Goal: Check status: Check status

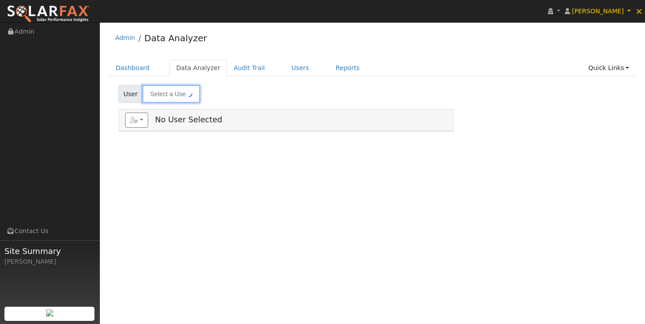
type input "[PERSON_NAME]"
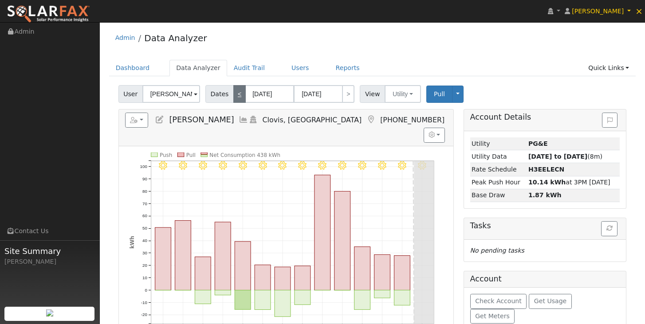
click at [237, 96] on link "<" at bounding box center [239, 94] width 12 height 18
type input "[DATE]"
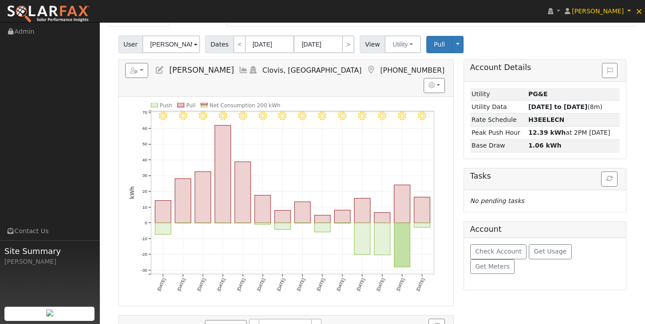
scroll to position [47, 0]
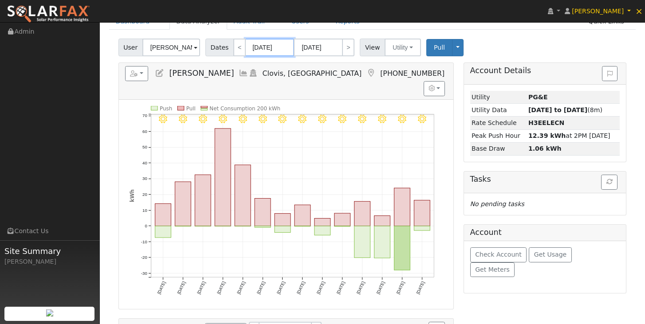
click at [282, 49] on input "[DATE]" at bounding box center [269, 48] width 49 height 18
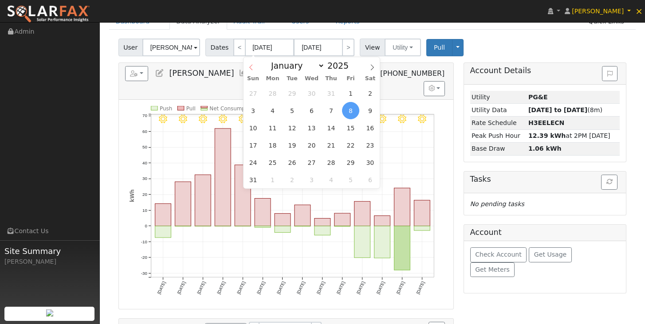
click at [252, 67] on icon at bounding box center [251, 67] width 6 height 6
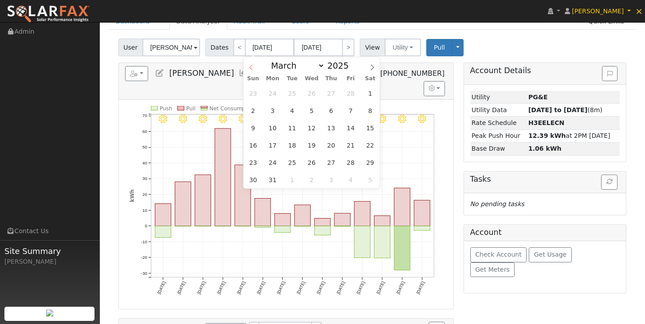
click at [252, 67] on icon at bounding box center [251, 67] width 6 height 6
select select "0"
click at [252, 67] on icon at bounding box center [251, 67] width 6 height 6
type input "2024"
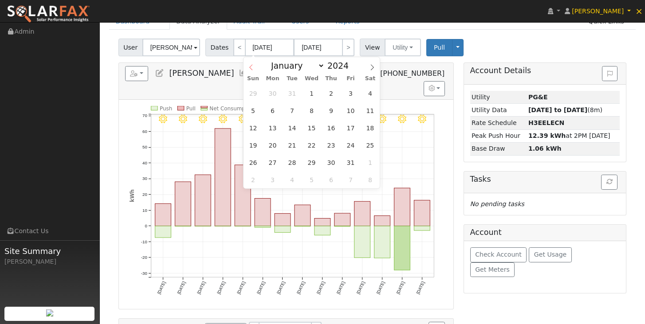
click at [252, 67] on icon at bounding box center [251, 67] width 6 height 6
select select "7"
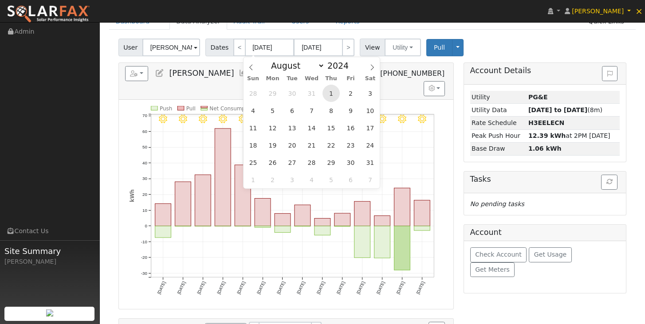
click at [329, 95] on span "1" at bounding box center [330, 93] width 17 height 17
type input "[DATE]"
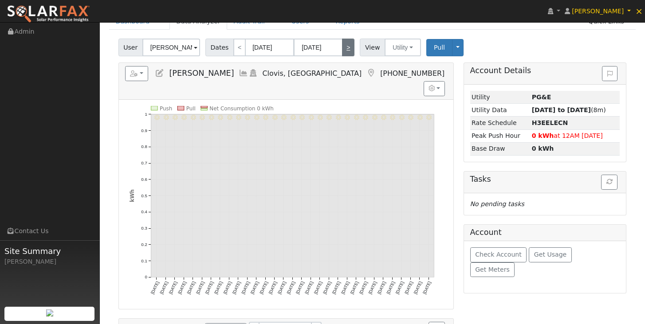
click at [345, 49] on link ">" at bounding box center [348, 48] width 12 height 18
type input "[DATE]"
click at [345, 49] on link ">" at bounding box center [348, 48] width 12 height 18
type input "[DATE]"
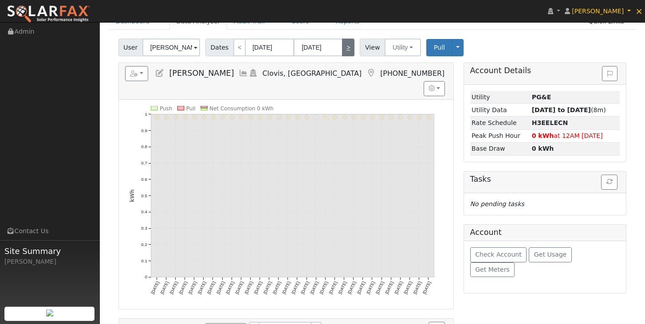
type input "[DATE]"
click at [345, 49] on link ">" at bounding box center [348, 48] width 12 height 18
type input "[DATE]"
click at [345, 49] on link ">" at bounding box center [348, 48] width 12 height 18
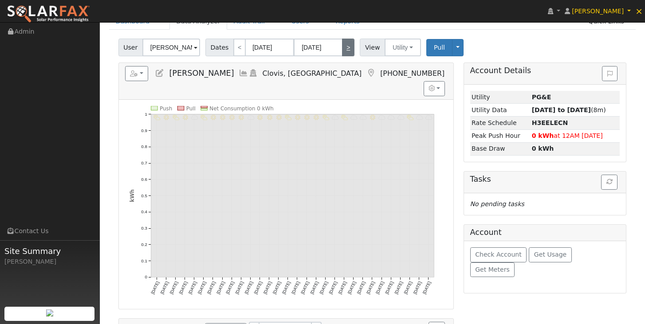
type input "[DATE]"
click at [345, 49] on link ">" at bounding box center [348, 48] width 12 height 18
type input "[DATE]"
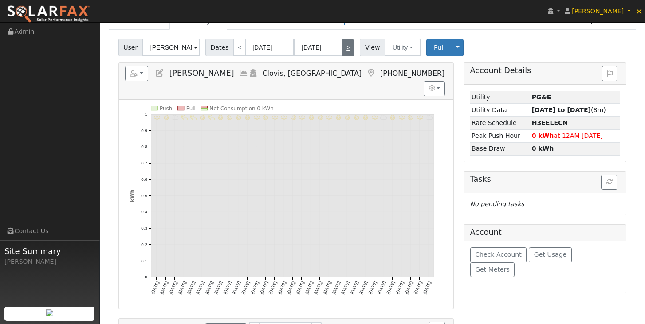
click at [345, 49] on link ">" at bounding box center [348, 48] width 12 height 18
type input "[DATE]"
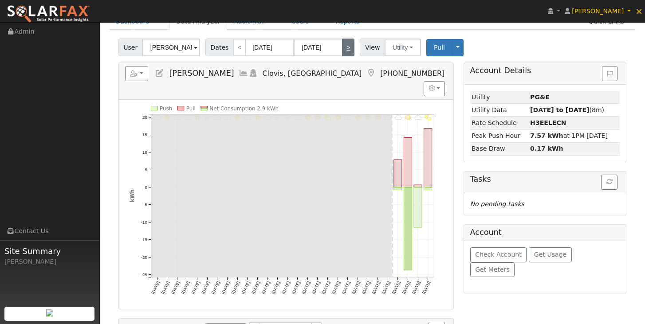
click at [345, 49] on link ">" at bounding box center [348, 48] width 12 height 18
type input "[DATE]"
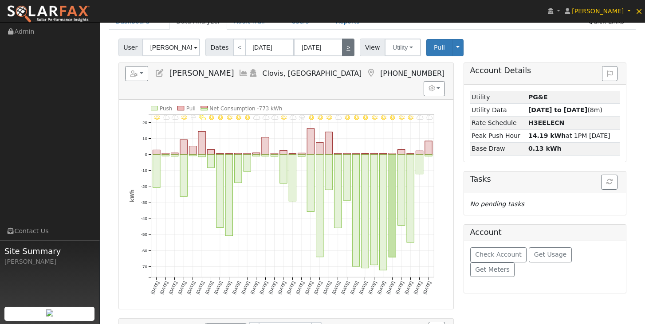
click at [345, 49] on link ">" at bounding box center [348, 48] width 12 height 18
type input "[DATE]"
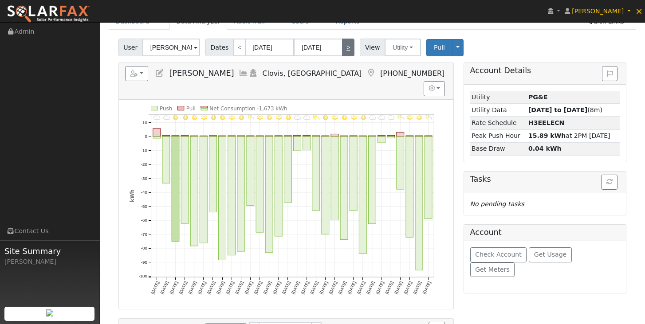
click at [345, 49] on link ">" at bounding box center [348, 48] width 12 height 18
type input "[DATE]"
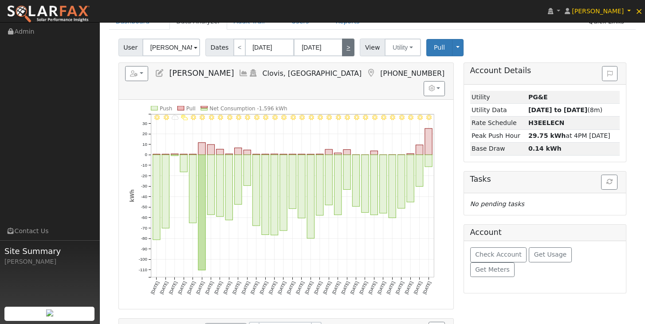
click at [345, 49] on link ">" at bounding box center [348, 48] width 12 height 18
type input "[DATE]"
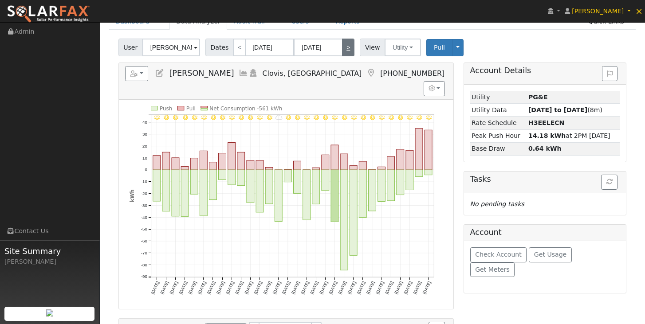
click at [345, 49] on link ">" at bounding box center [348, 48] width 12 height 18
type input "[DATE]"
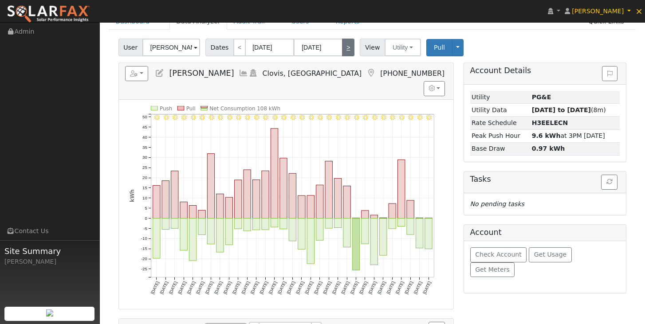
click at [345, 49] on link ">" at bounding box center [348, 48] width 12 height 18
type input "[DATE]"
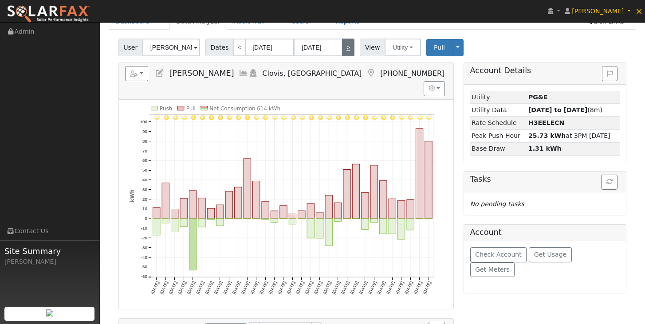
click at [345, 49] on link ">" at bounding box center [348, 48] width 12 height 18
type input "[DATE]"
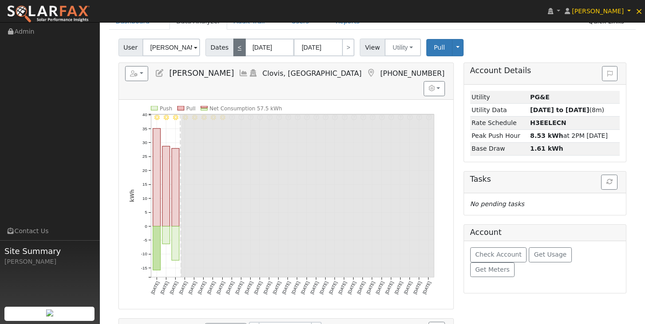
click at [238, 48] on link "<" at bounding box center [239, 48] width 12 height 18
type input "[DATE]"
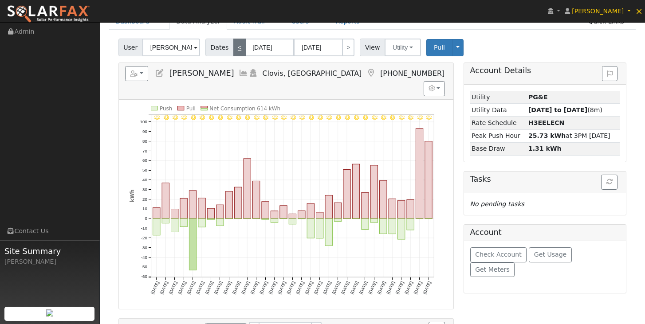
click at [238, 48] on link "<" at bounding box center [239, 48] width 12 height 18
type input "[DATE]"
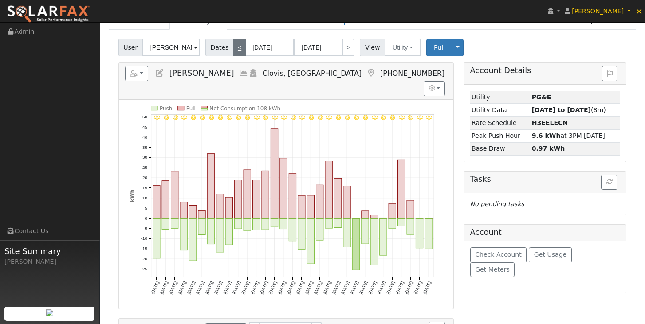
click at [238, 48] on link "<" at bounding box center [239, 48] width 12 height 18
type input "[DATE]"
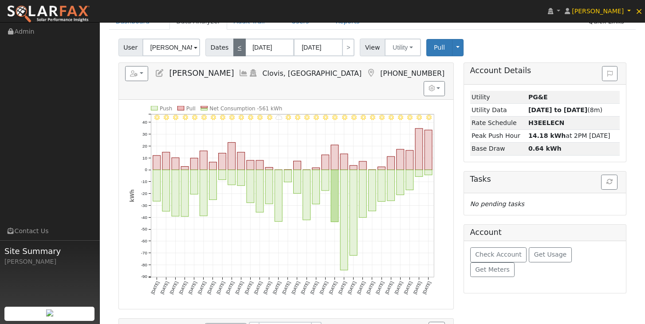
click at [238, 48] on link "<" at bounding box center [239, 48] width 12 height 18
type input "[DATE]"
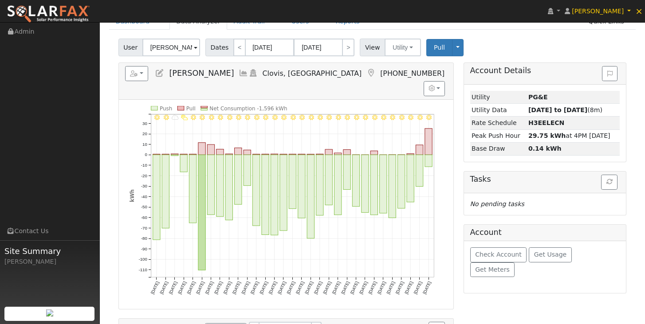
scroll to position [30, 0]
